Goal: Information Seeking & Learning: Learn about a topic

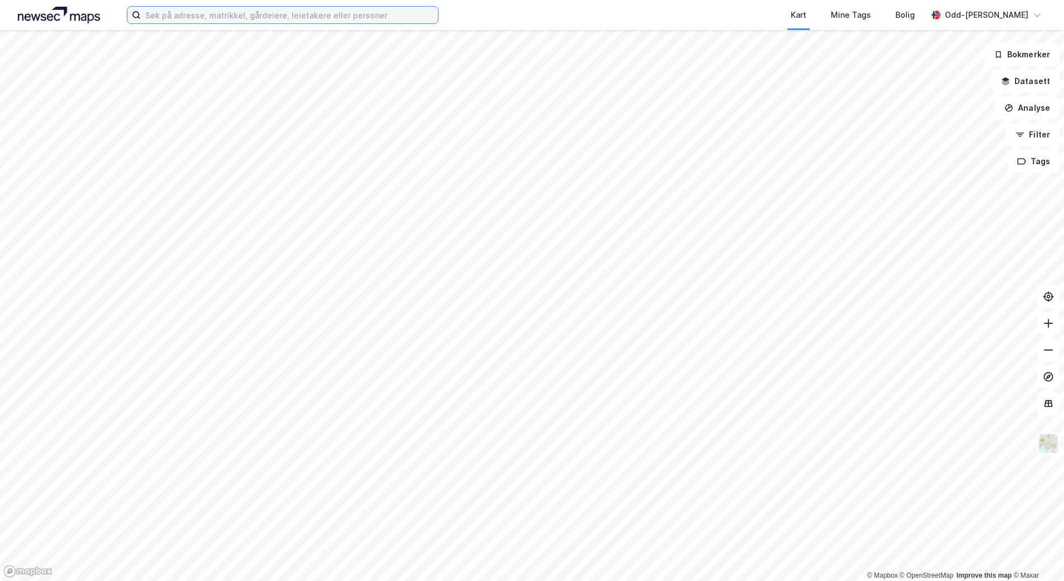
click at [171, 19] on input at bounding box center [289, 15] width 297 height 17
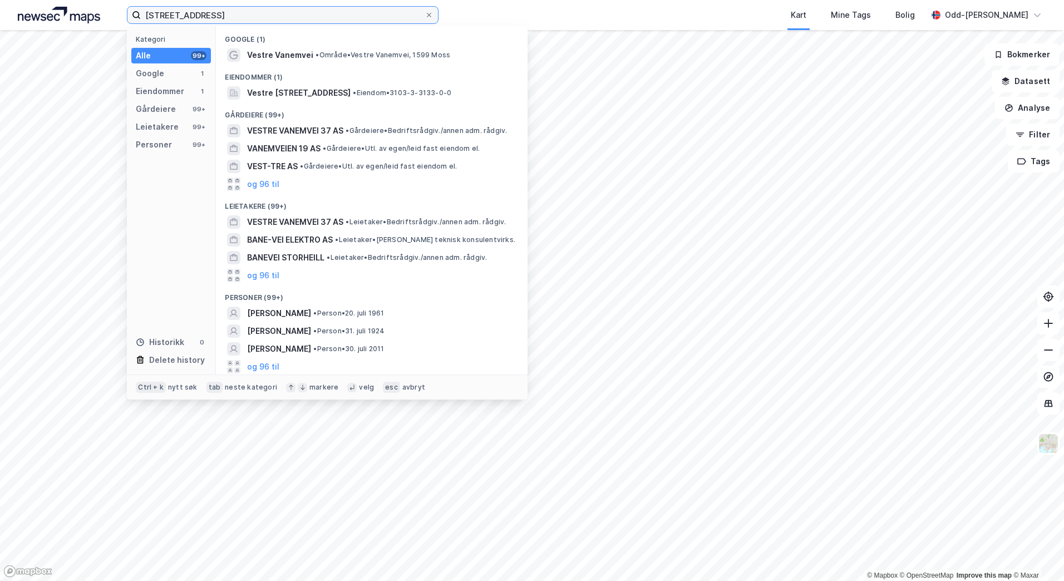
type input "[STREET_ADDRESS]"
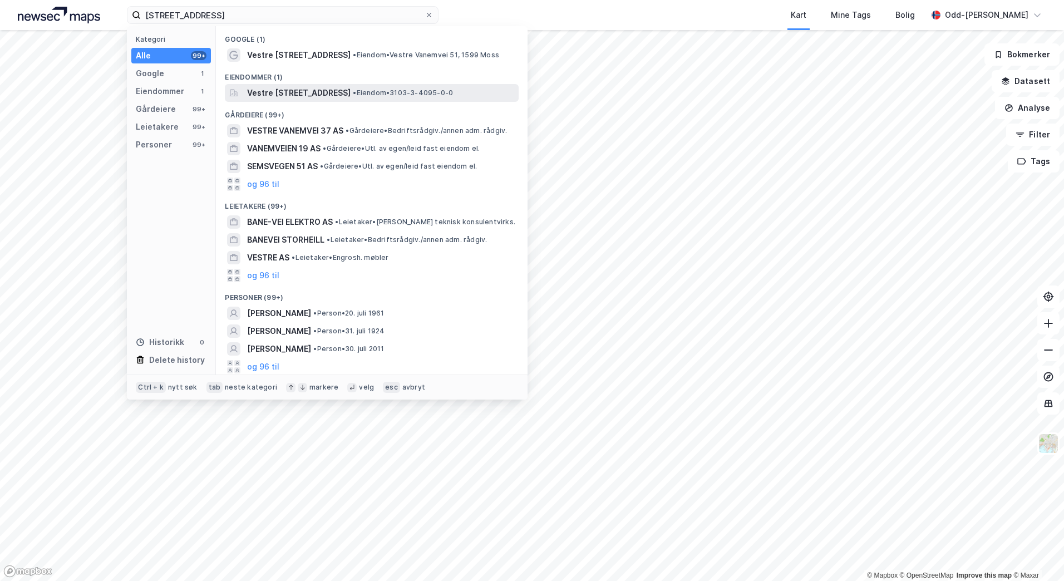
click at [319, 95] on span "Vestre [STREET_ADDRESS]" at bounding box center [299, 92] width 104 height 13
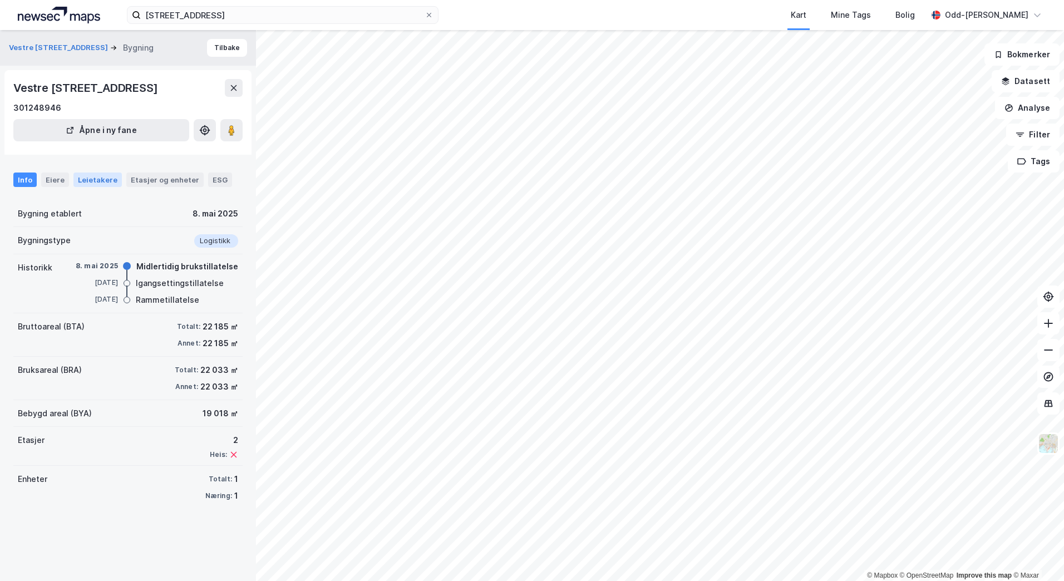
click at [96, 178] on div "Leietakere" at bounding box center [97, 180] width 48 height 14
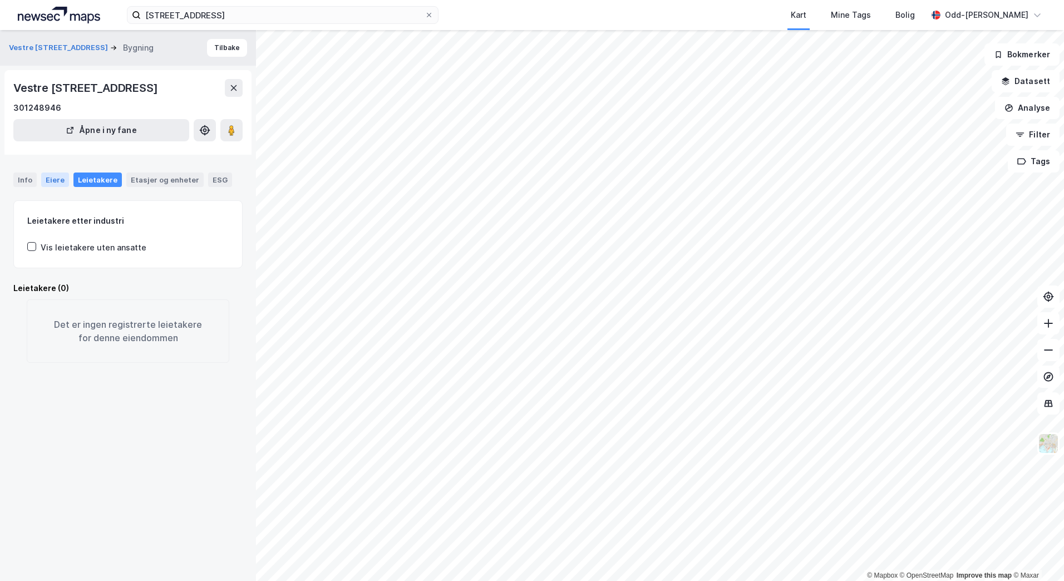
click at [52, 180] on div "Eiere" at bounding box center [55, 180] width 28 height 14
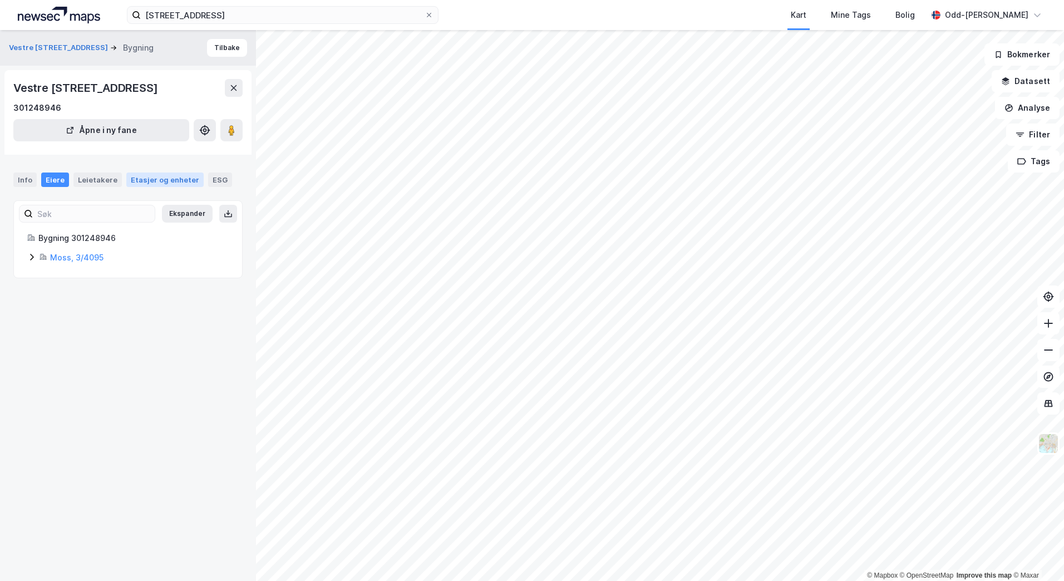
click at [146, 181] on div "Etasjer og enheter" at bounding box center [165, 180] width 68 height 10
